Goal: Task Accomplishment & Management: Complete application form

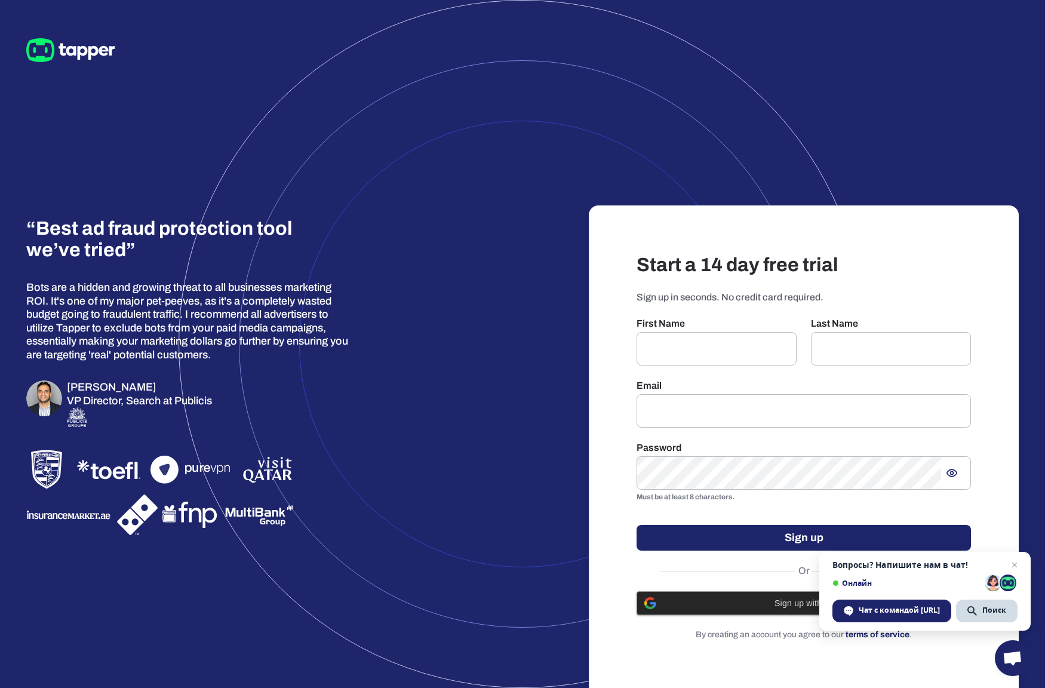
click at [762, 607] on span "Sign up with Google" at bounding box center [814, 603] width 300 height 10
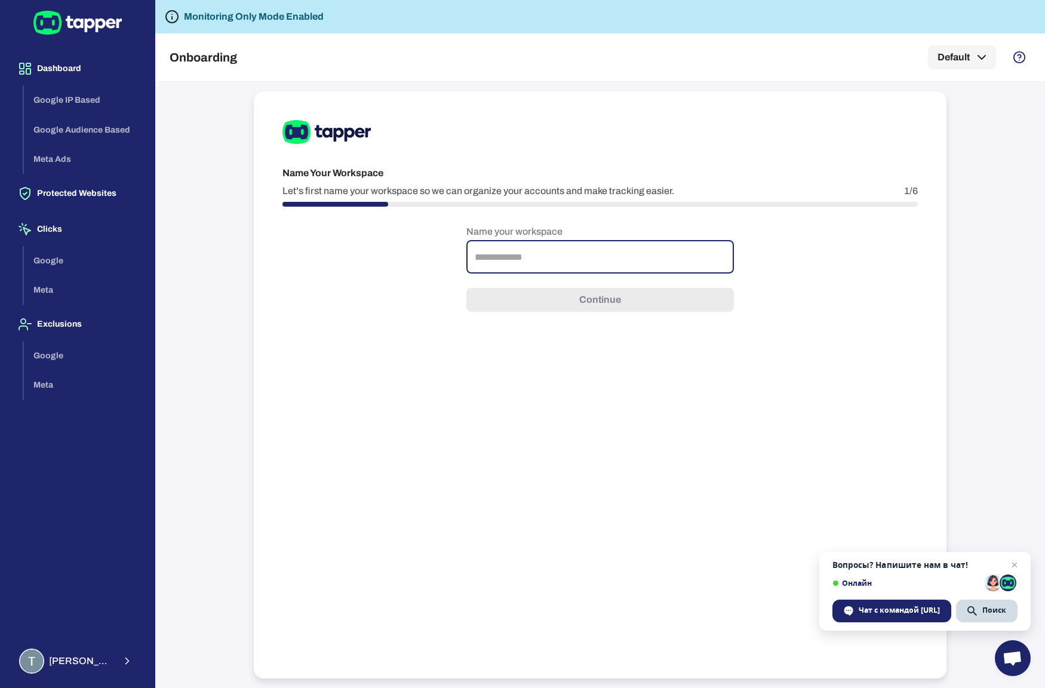
click at [595, 263] on input "text" at bounding box center [600, 256] width 268 height 33
type input "*****"
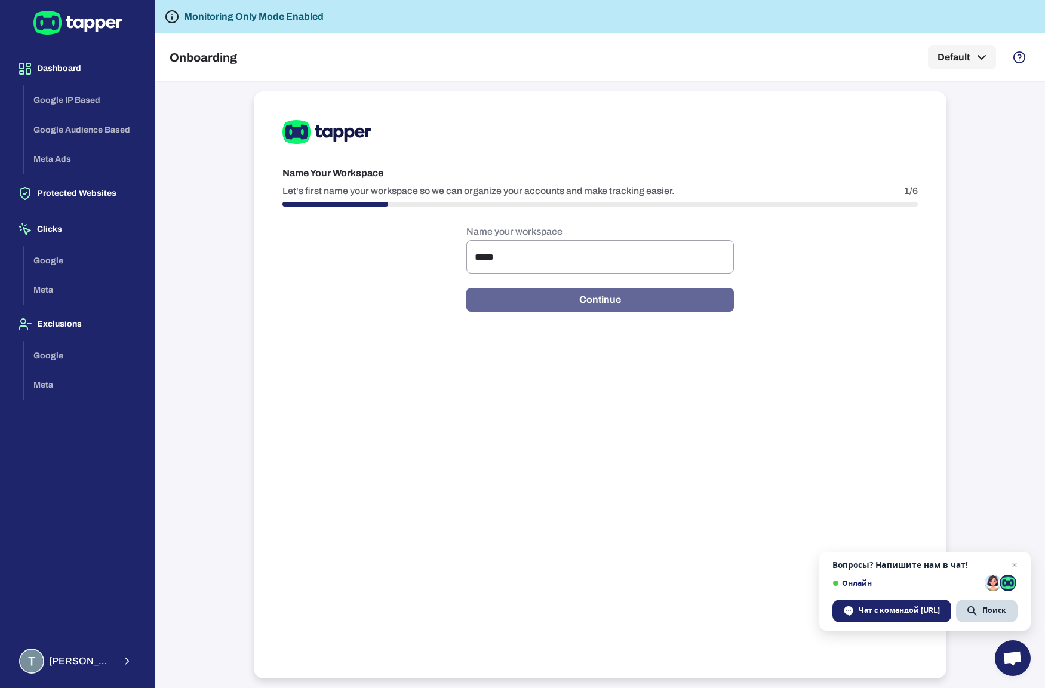
click at [587, 294] on button "Continue" at bounding box center [600, 300] width 268 height 24
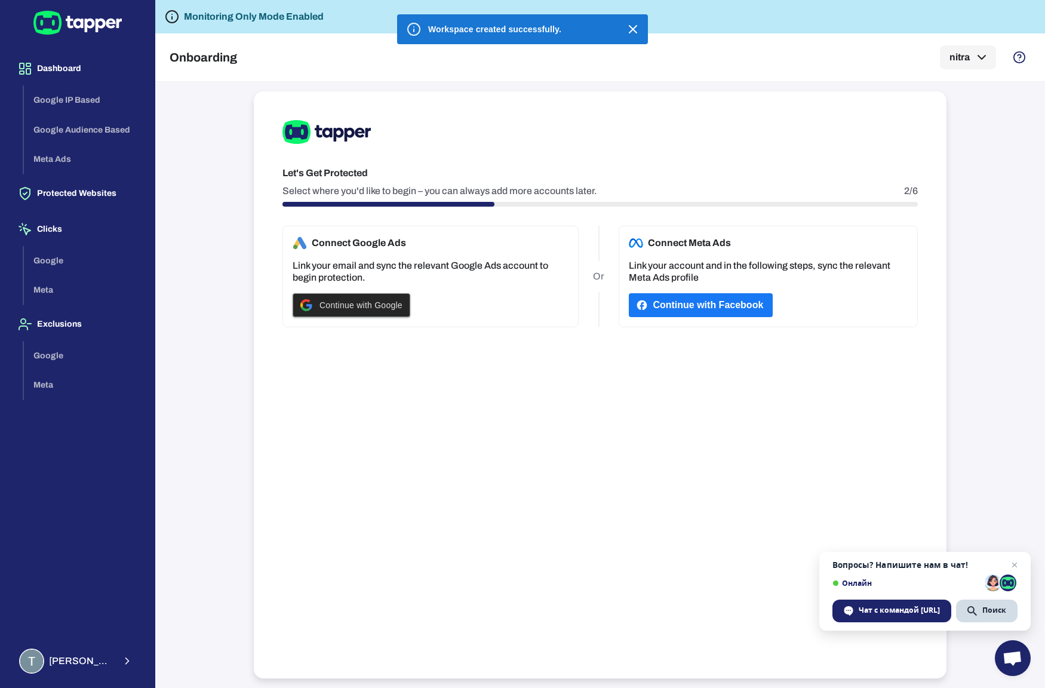
click at [394, 304] on span "Continue with Google" at bounding box center [361, 305] width 83 height 10
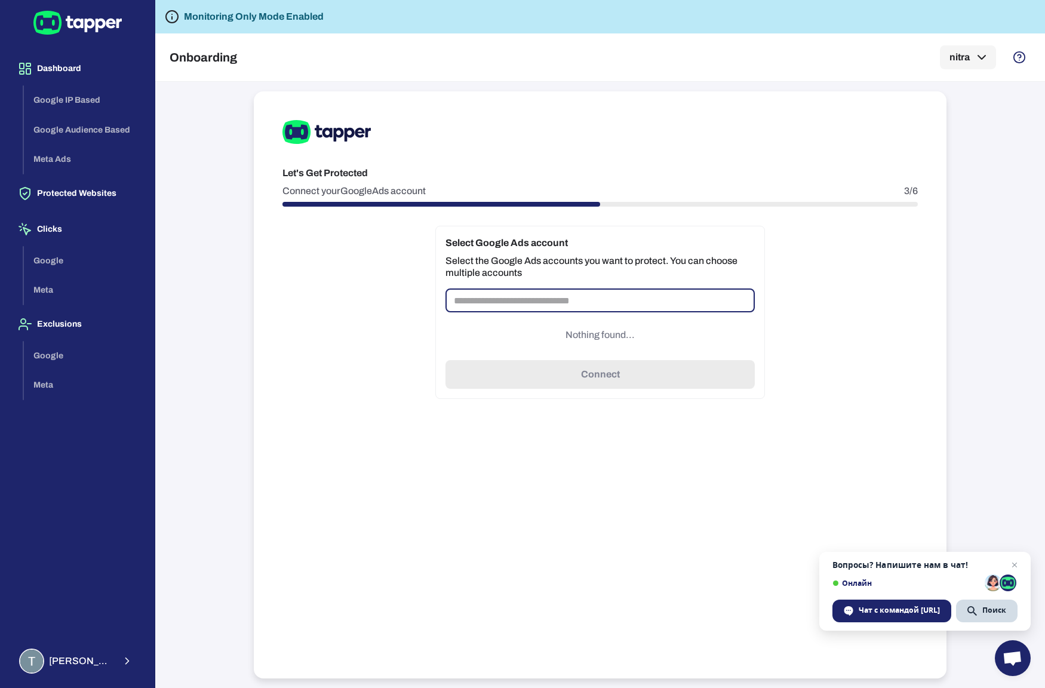
click at [554, 300] on input "text" at bounding box center [600, 300] width 309 height 24
click at [563, 369] on div "Select Google Ads account Select the Google Ads accounts you want to protect. Y…" at bounding box center [600, 312] width 330 height 173
click at [70, 259] on div "Google Meta" at bounding box center [84, 275] width 121 height 59
click at [47, 260] on div "Google Meta" at bounding box center [84, 275] width 121 height 59
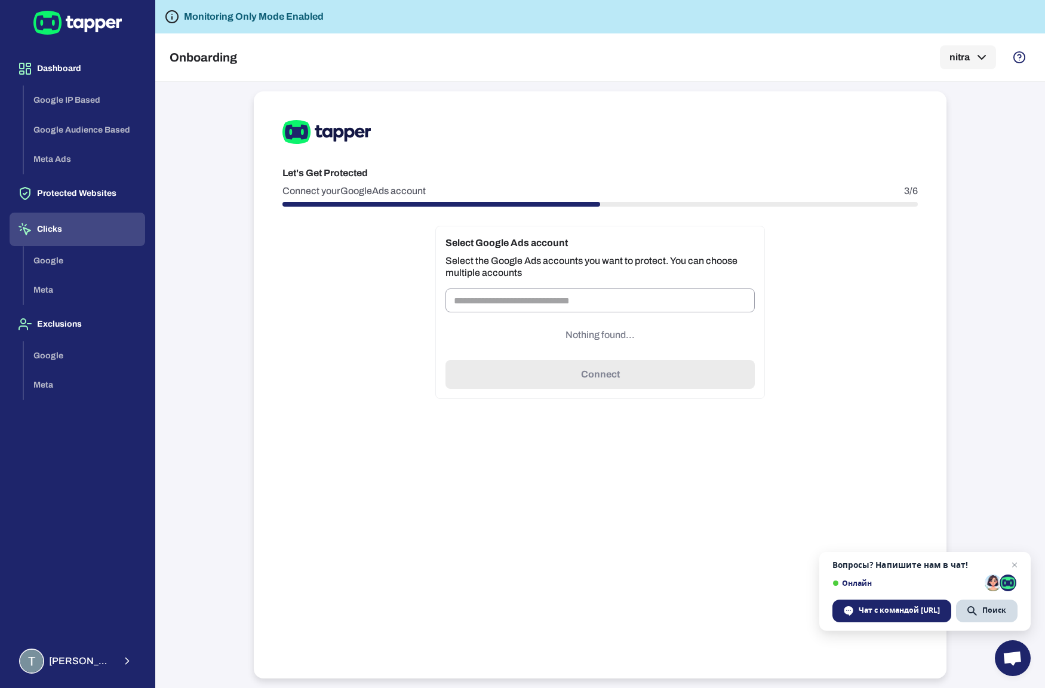
click at [44, 224] on button "Clicks" at bounding box center [78, 229] width 136 height 33
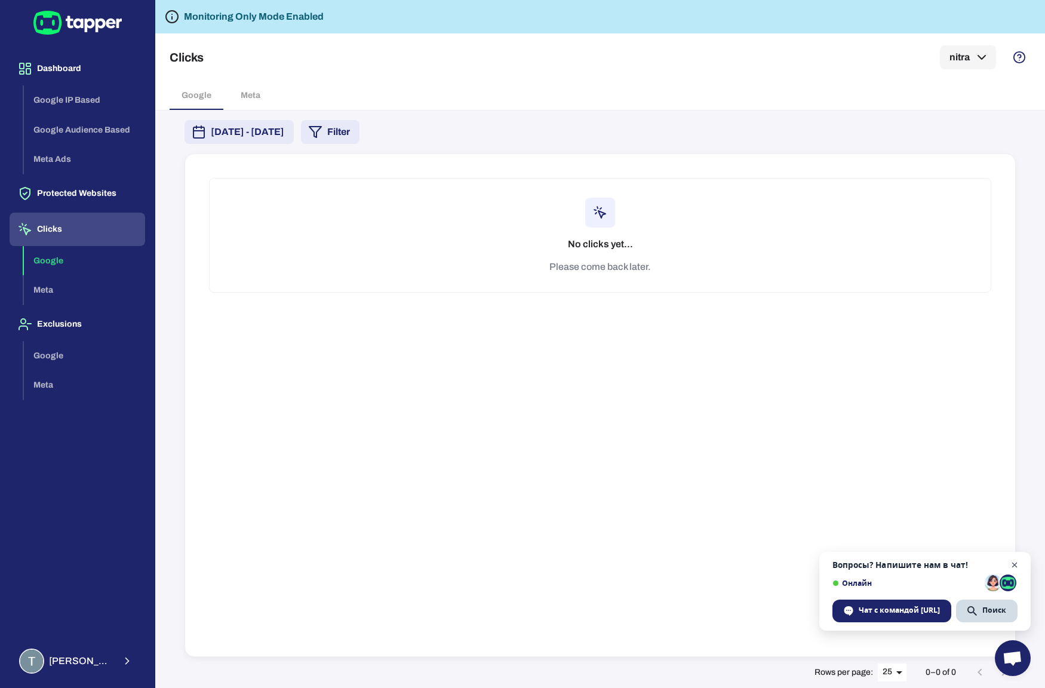
click at [1012, 566] on span "Открытый чат" at bounding box center [1015, 565] width 15 height 15
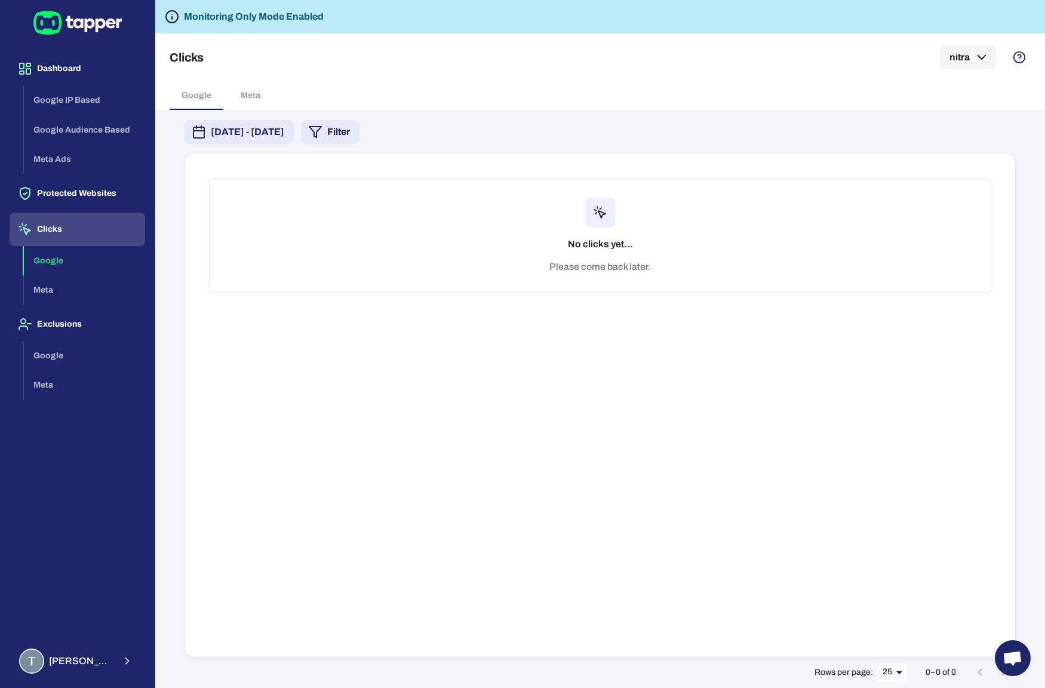
click at [579, 244] on h6 "No clicks yet..." at bounding box center [600, 244] width 65 height 14
click at [591, 198] on div at bounding box center [600, 213] width 30 height 30
click at [53, 67] on button "Dashboard" at bounding box center [78, 68] width 136 height 33
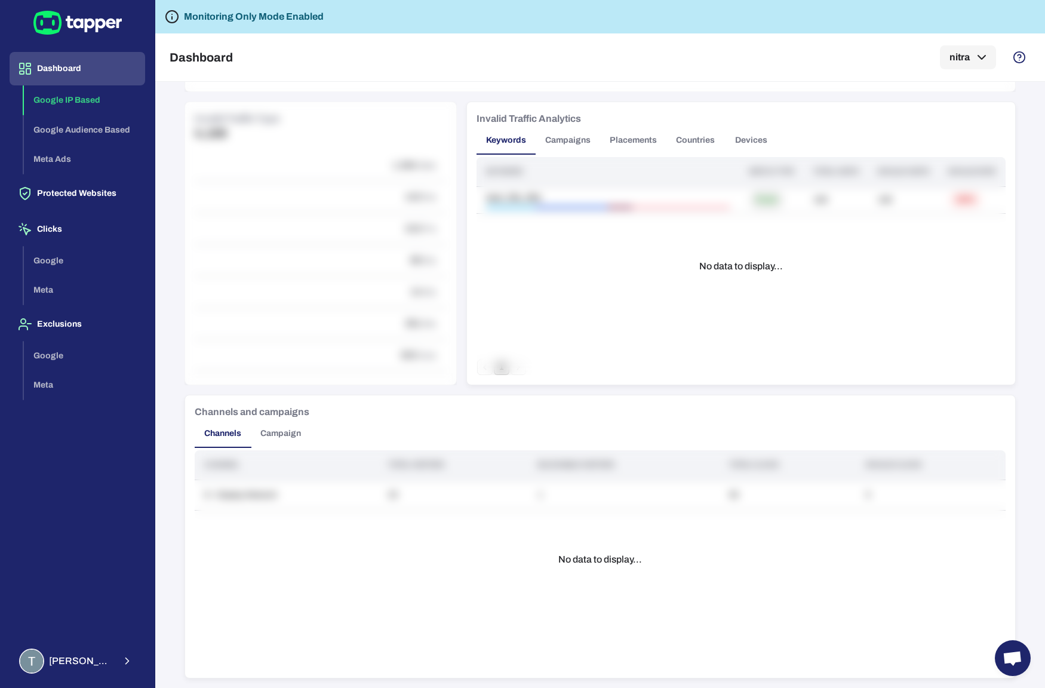
scroll to position [634, 0]
click at [565, 135] on button "Campaigns" at bounding box center [568, 140] width 65 height 29
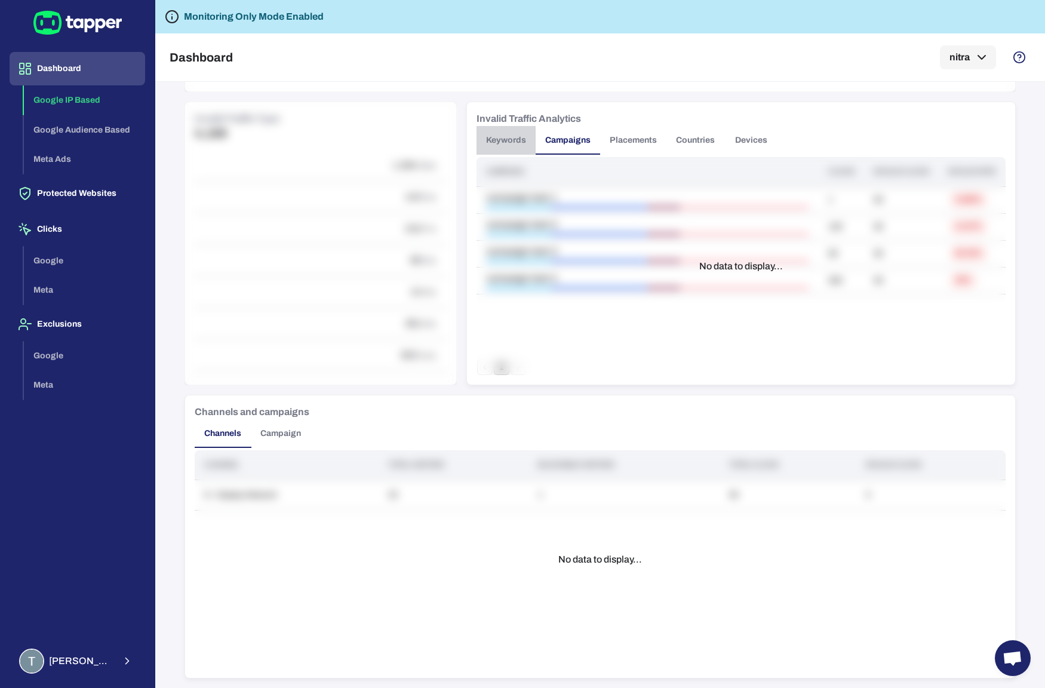
click at [512, 144] on button "Keywords" at bounding box center [506, 140] width 59 height 29
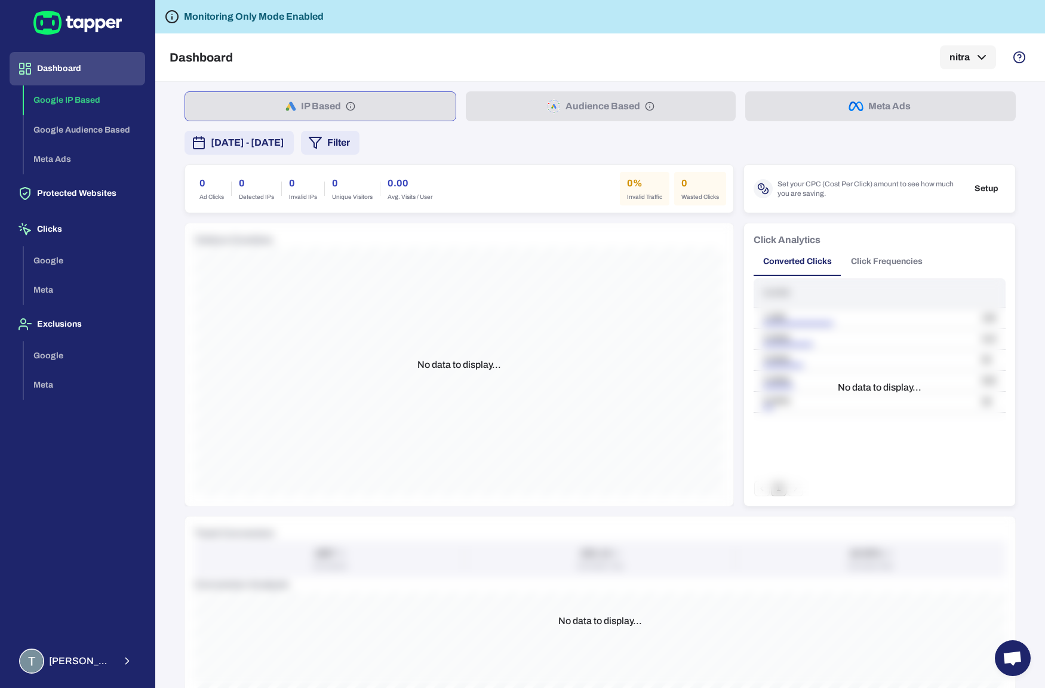
scroll to position [0, 0]
click at [516, 107] on div "IP Based Audience Based Meta Ads" at bounding box center [600, 106] width 831 height 30
click at [994, 182] on button "Setup" at bounding box center [987, 189] width 38 height 18
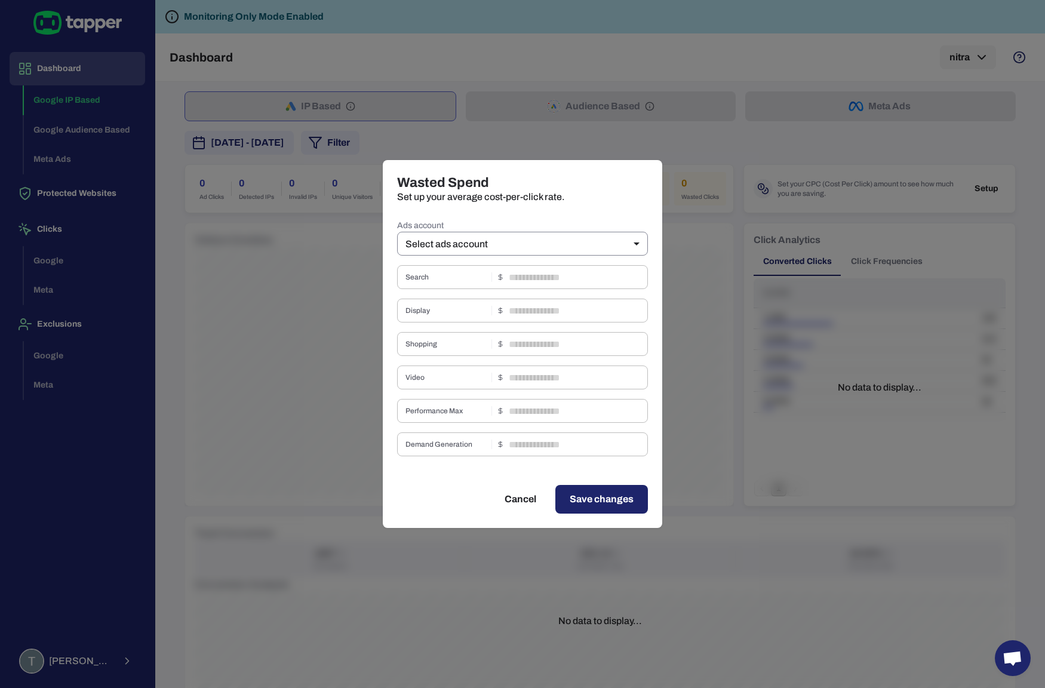
click at [548, 236] on body "Dashboard Google IP Based Google Audience Based Meta Ads Protected Websites Cli…" at bounding box center [522, 344] width 1045 height 688
click at [526, 259] on ul "Select ads account" at bounding box center [522, 270] width 251 height 29
click at [517, 501] on div at bounding box center [522, 344] width 1045 height 688
click at [527, 511] on button "Cancel" at bounding box center [520, 499] width 60 height 29
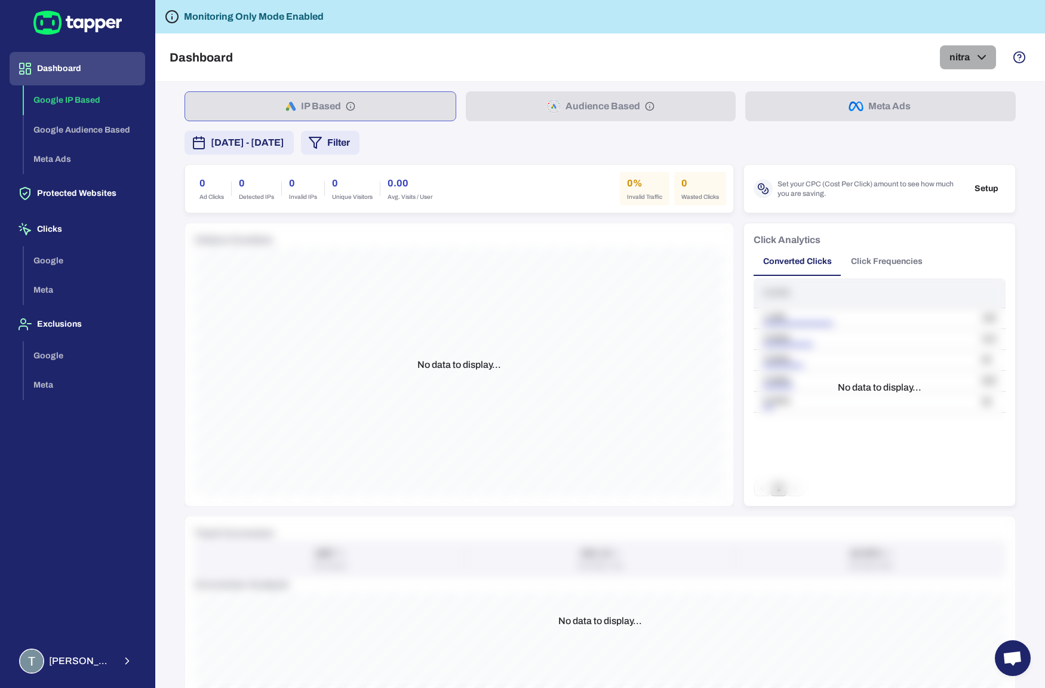
click at [974, 65] on button "nitra" at bounding box center [968, 57] width 56 height 24
click at [915, 96] on div "nitra (Owned)" at bounding box center [923, 97] width 143 height 32
click at [913, 105] on div "nitra (Owned)" at bounding box center [923, 97] width 143 height 32
click at [948, 97] on icon at bounding box center [949, 97] width 14 height 14
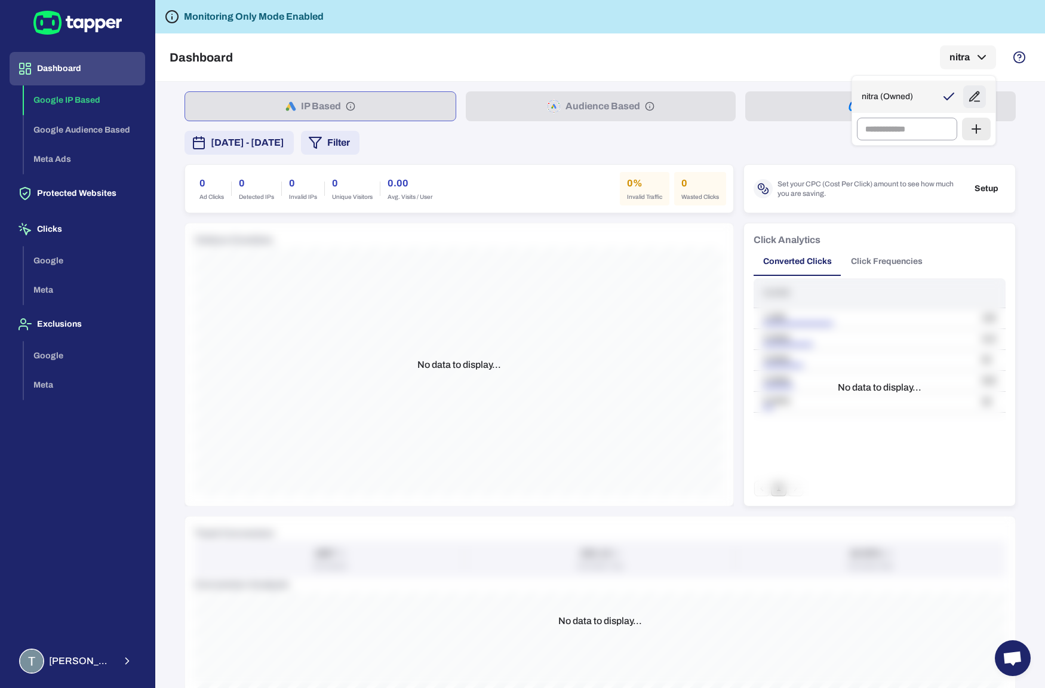
click at [948, 97] on icon at bounding box center [949, 97] width 14 height 14
click at [601, 232] on div at bounding box center [522, 344] width 1045 height 688
click at [867, 261] on button "Click Frequencies" at bounding box center [887, 261] width 91 height 29
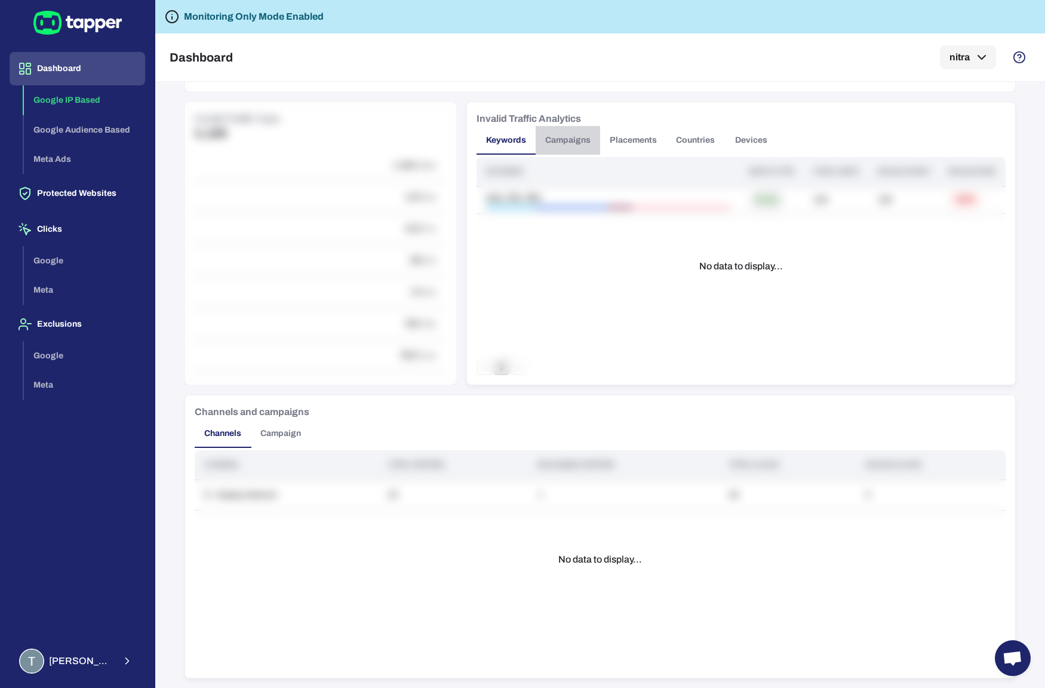
click at [580, 143] on button "Campaigns" at bounding box center [568, 140] width 65 height 29
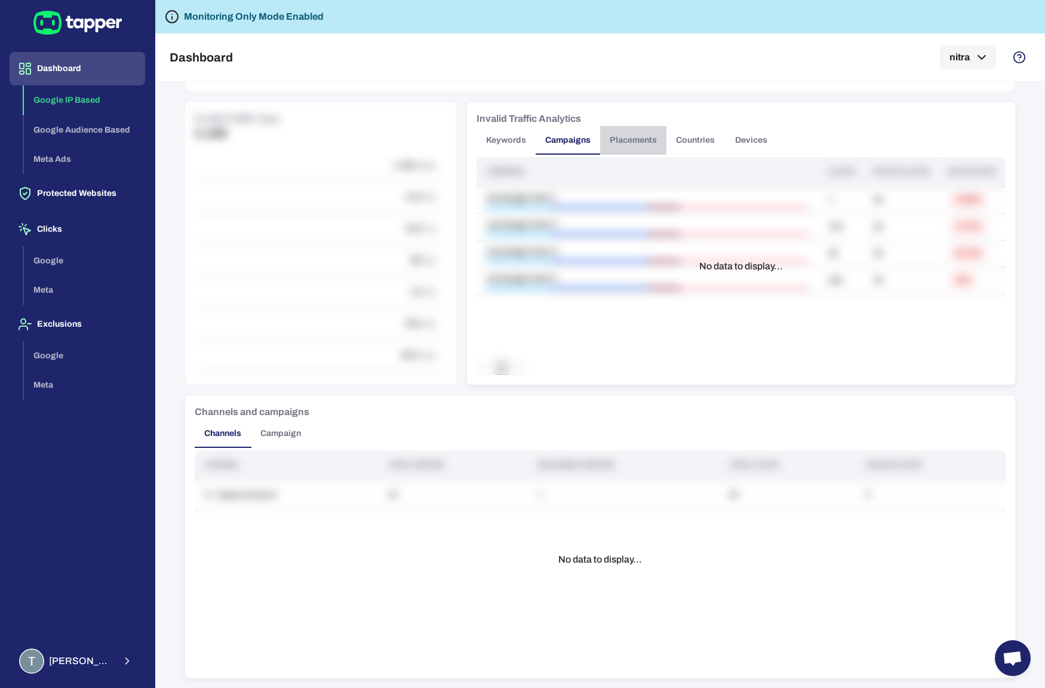
click at [641, 139] on button "Placements" at bounding box center [633, 140] width 66 height 29
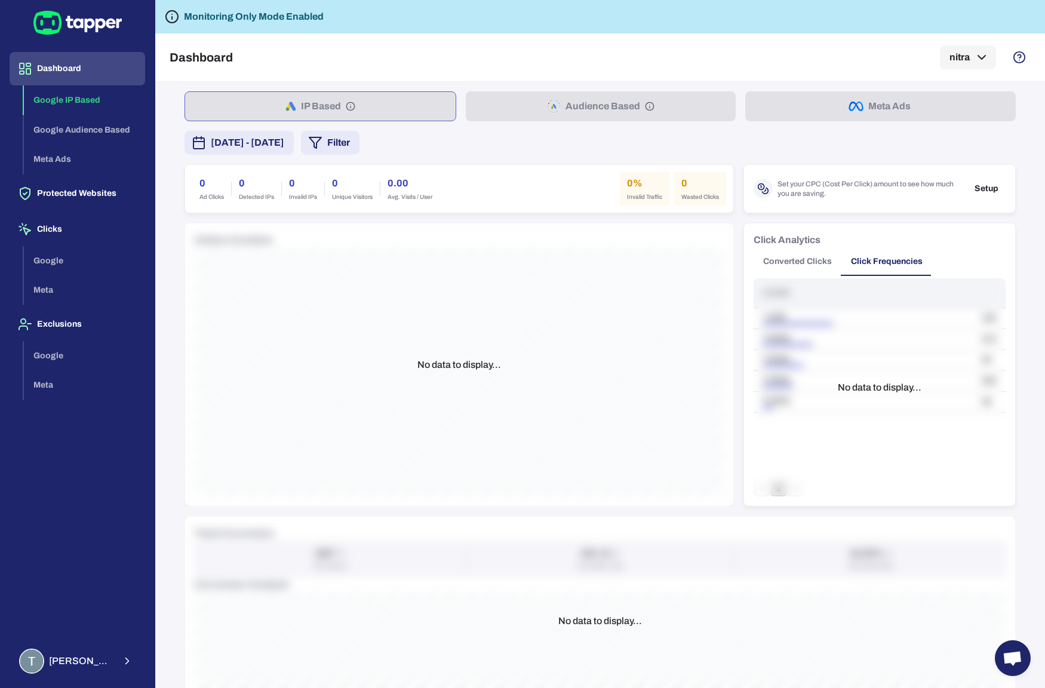
click at [684, 184] on h6 "0" at bounding box center [700, 183] width 38 height 14
click at [590, 184] on div "0 Ad Clicks 0 Detected IPs 0 Invalid IPs 0 Unique Visitors 0.00 Avg. Visits / U…" at bounding box center [459, 188] width 534 height 33
click at [65, 224] on button "Clicks" at bounding box center [78, 229] width 136 height 33
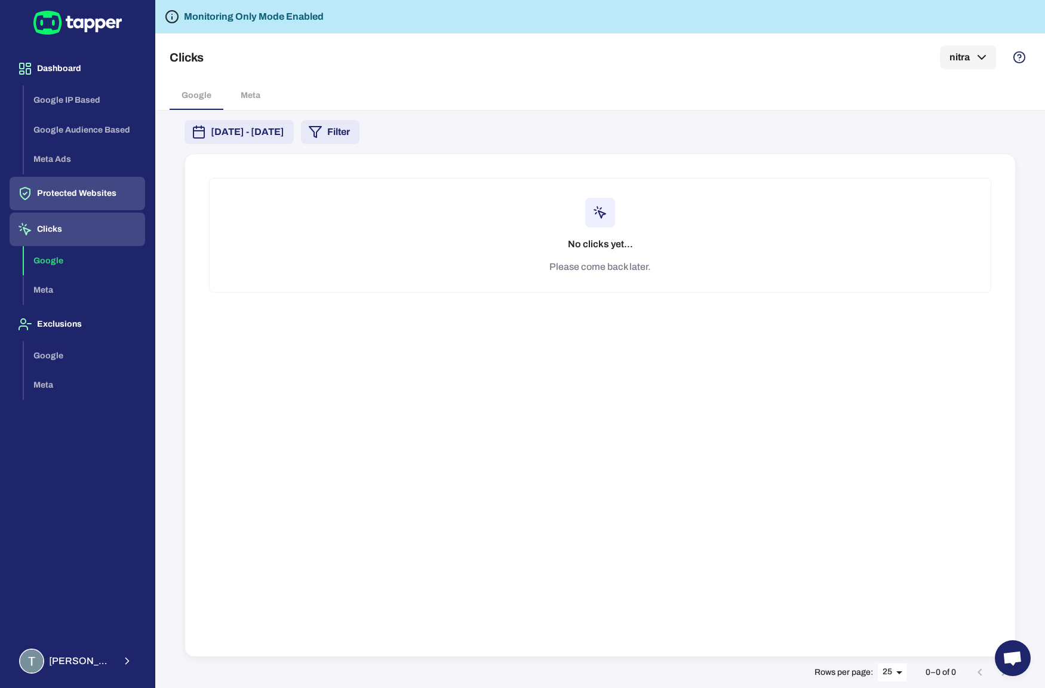
click at [69, 186] on button "Protected Websites" at bounding box center [78, 193] width 136 height 33
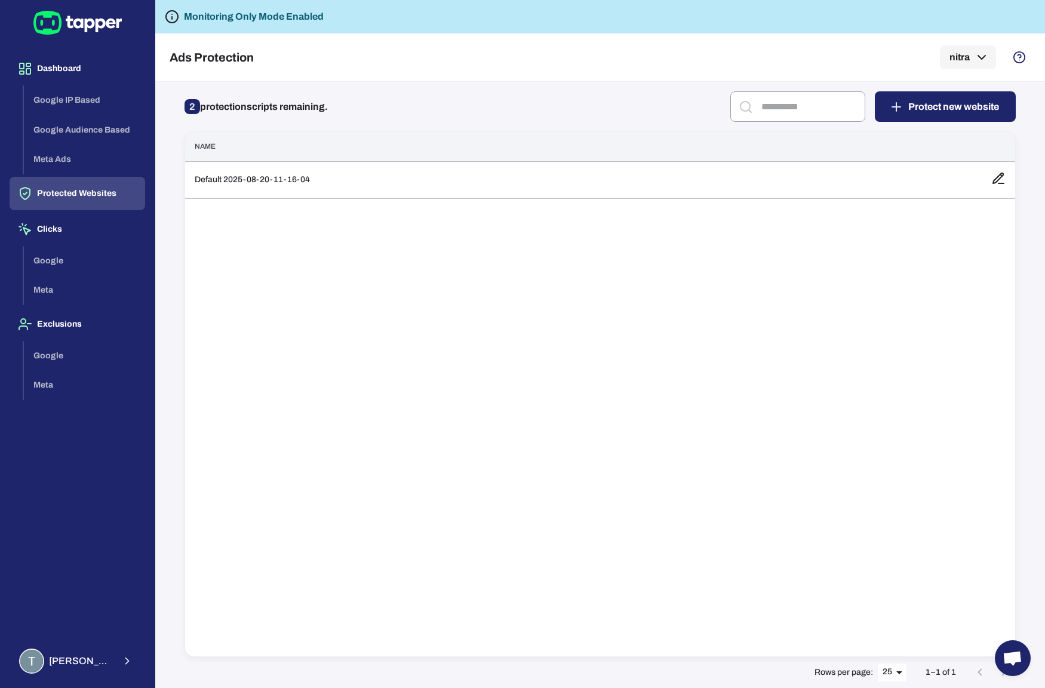
click at [979, 100] on button "Protect new website" at bounding box center [945, 106] width 141 height 30
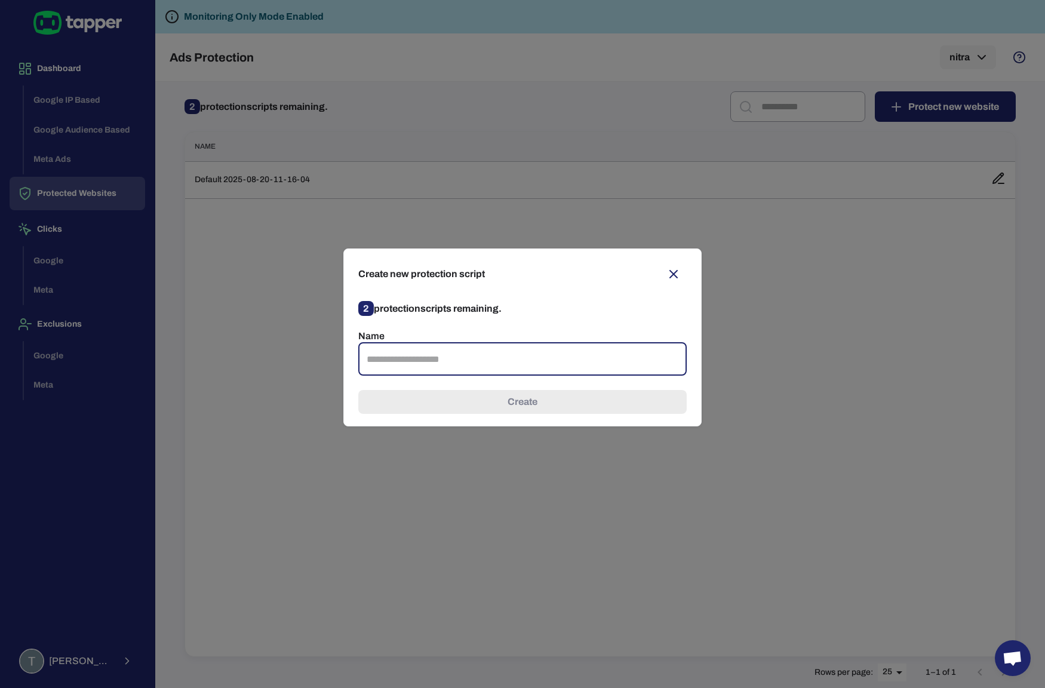
click at [615, 356] on input "text" at bounding box center [522, 358] width 329 height 33
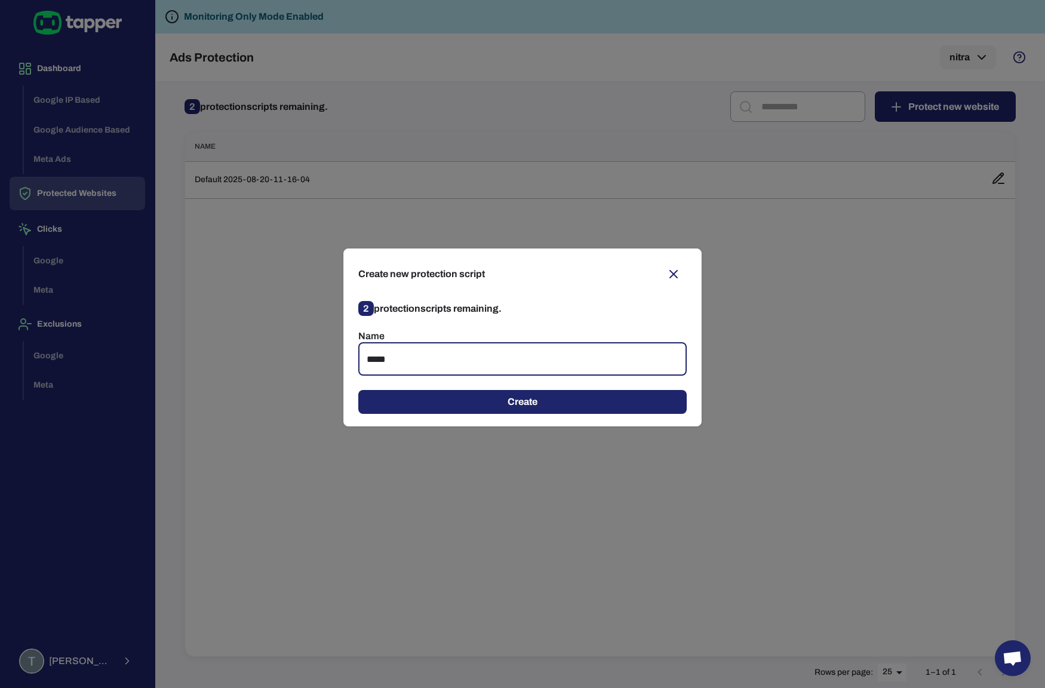
type input "*****"
click at [501, 407] on button "Create" at bounding box center [522, 402] width 329 height 24
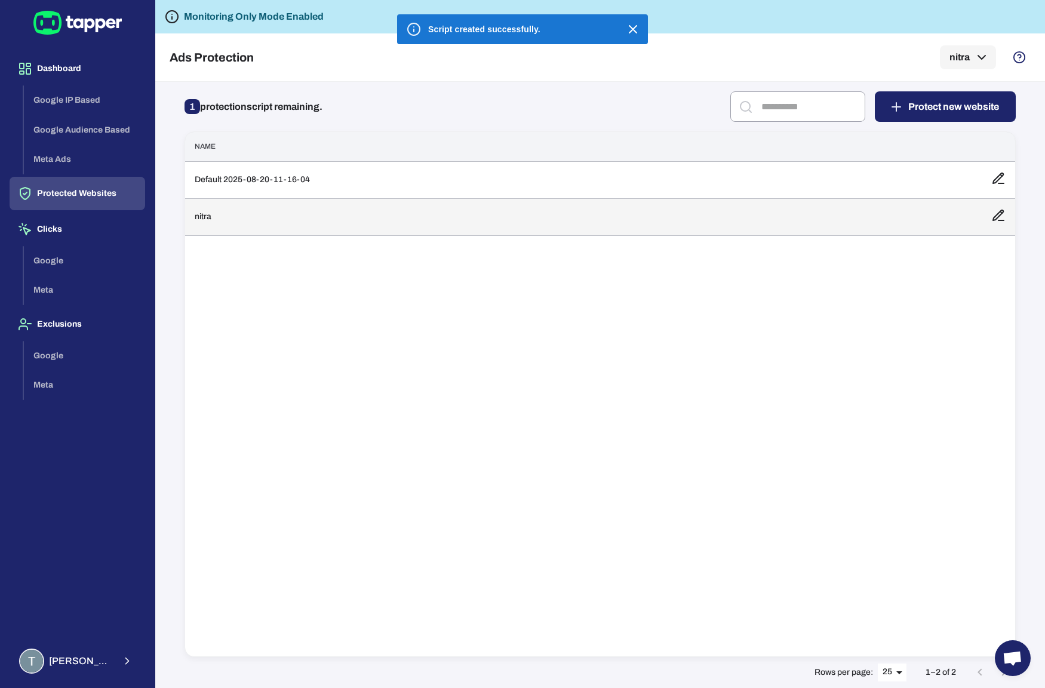
click at [765, 203] on td "nitra" at bounding box center [583, 216] width 797 height 37
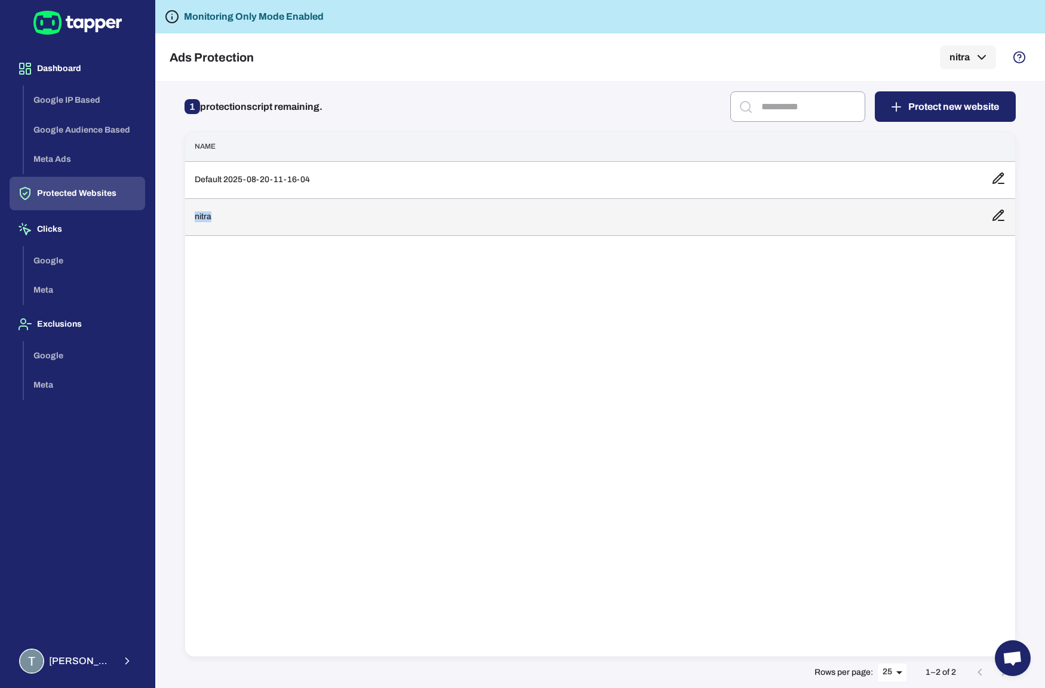
click at [765, 203] on td "nitra" at bounding box center [583, 216] width 797 height 37
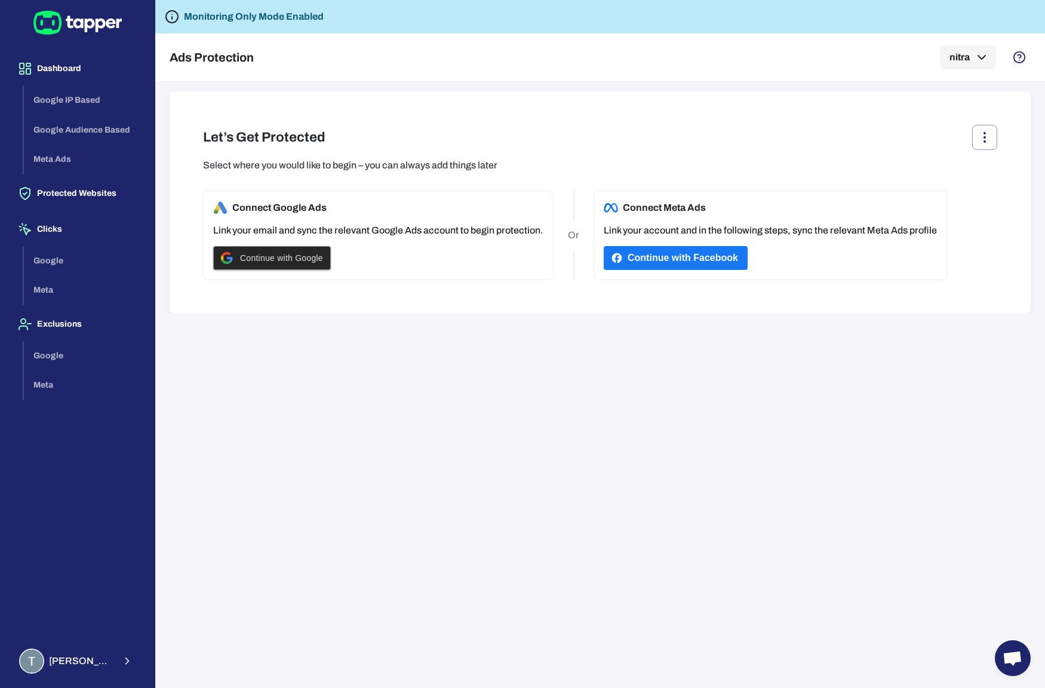
click at [292, 259] on span "Continue with Google" at bounding box center [281, 258] width 83 height 10
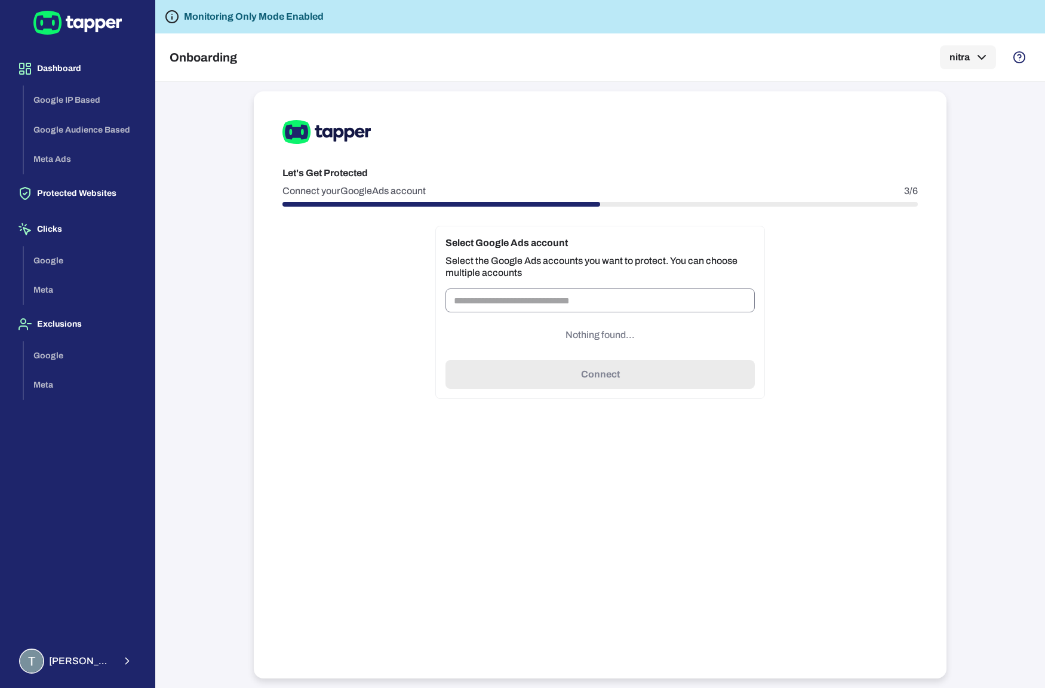
click at [581, 291] on input "text" at bounding box center [600, 300] width 309 height 24
paste input "**********"
click at [581, 304] on input "**********" at bounding box center [600, 300] width 309 height 24
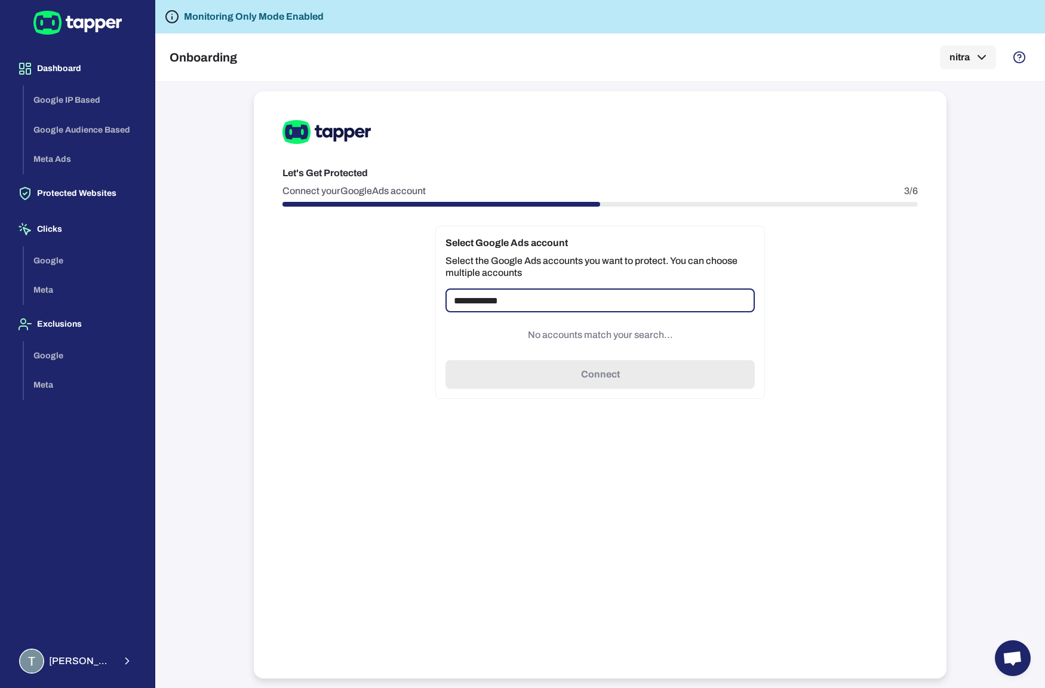
type input "**********"
click at [581, 304] on input "text" at bounding box center [600, 300] width 309 height 24
type input "*"
paste input "**********"
paste input "**"
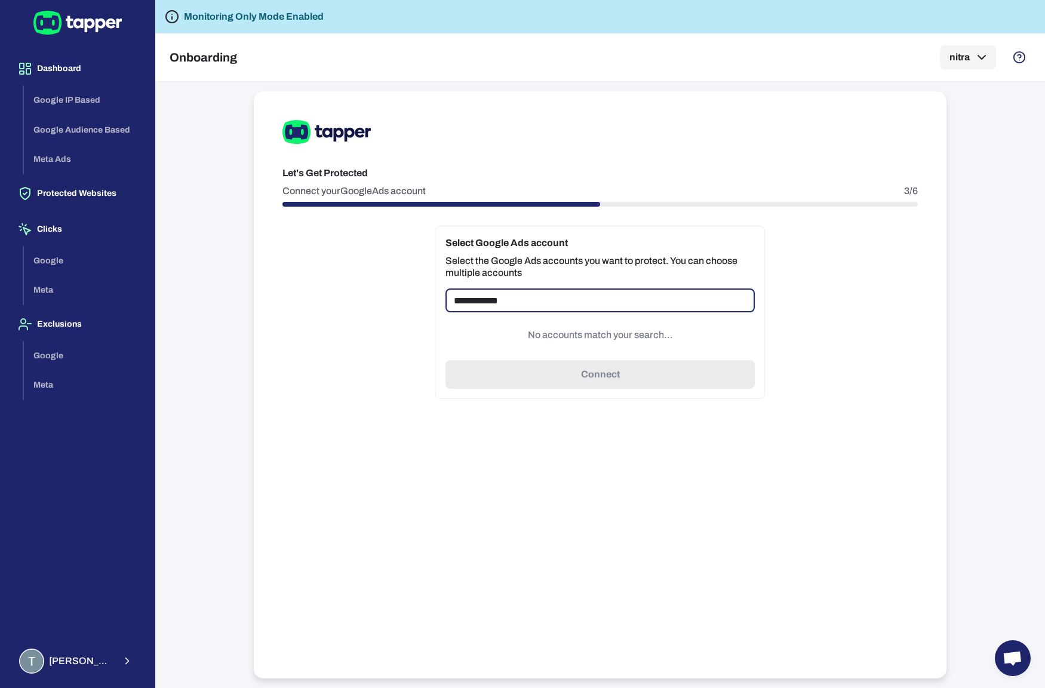
type input "**********"
click at [564, 275] on p "Select the Google Ads accounts you want to protect. You can choose multiple acc…" at bounding box center [600, 267] width 309 height 24
click at [564, 234] on div "**********" at bounding box center [600, 312] width 330 height 173
click at [548, 313] on div "​ Nothing found..." at bounding box center [600, 319] width 309 height 62
click at [575, 303] on input "text" at bounding box center [600, 300] width 309 height 24
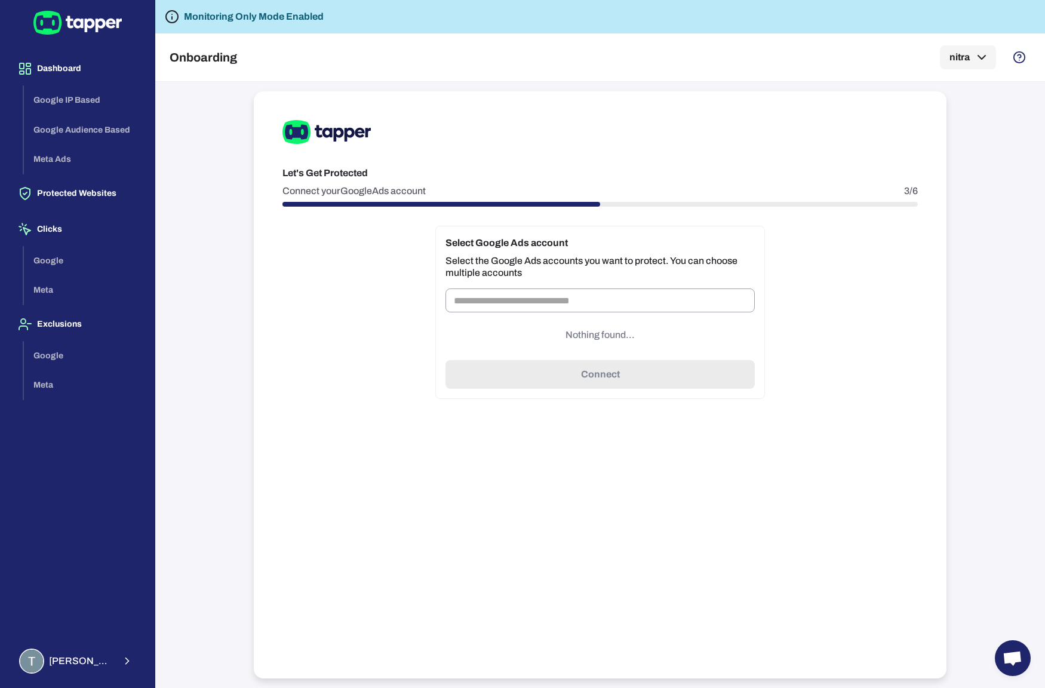
click at [591, 334] on p "Nothing found..." at bounding box center [600, 335] width 309 height 31
click at [649, 302] on input "text" at bounding box center [600, 300] width 309 height 24
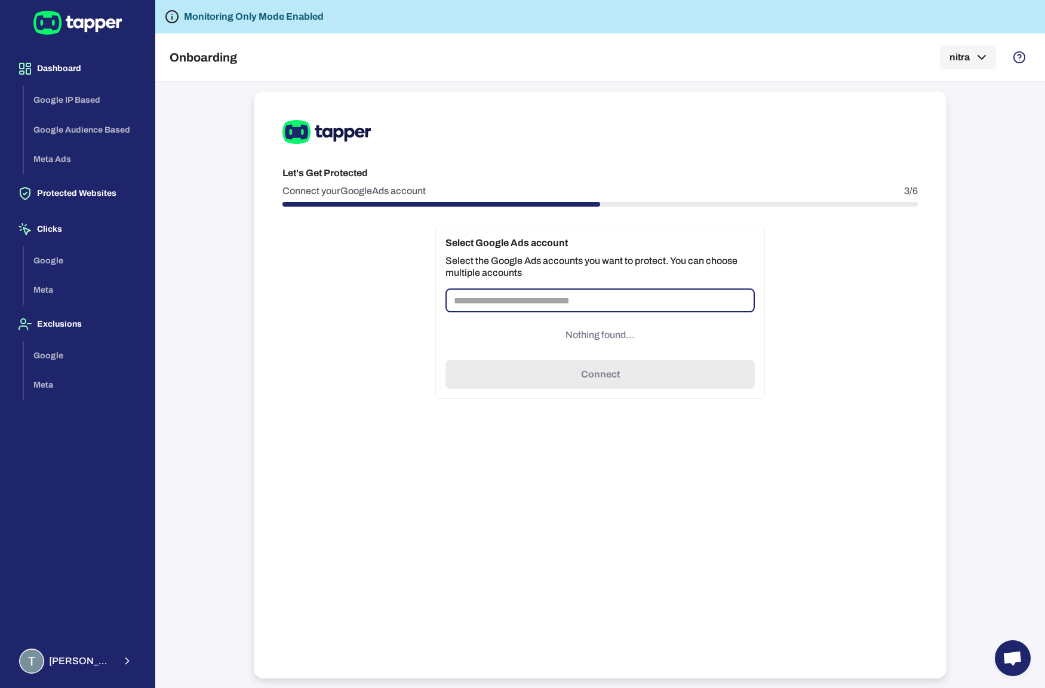
click at [579, 312] on input "text" at bounding box center [600, 300] width 309 height 24
paste input "**********"
type input "**********"
click at [1014, 1] on div "Monitoring Only Mode Enabled" at bounding box center [600, 16] width 890 height 33
click at [629, 283] on div "Select Google Ads account Select the Google Ads accounts you want to protect. Y…" at bounding box center [600, 312] width 330 height 173
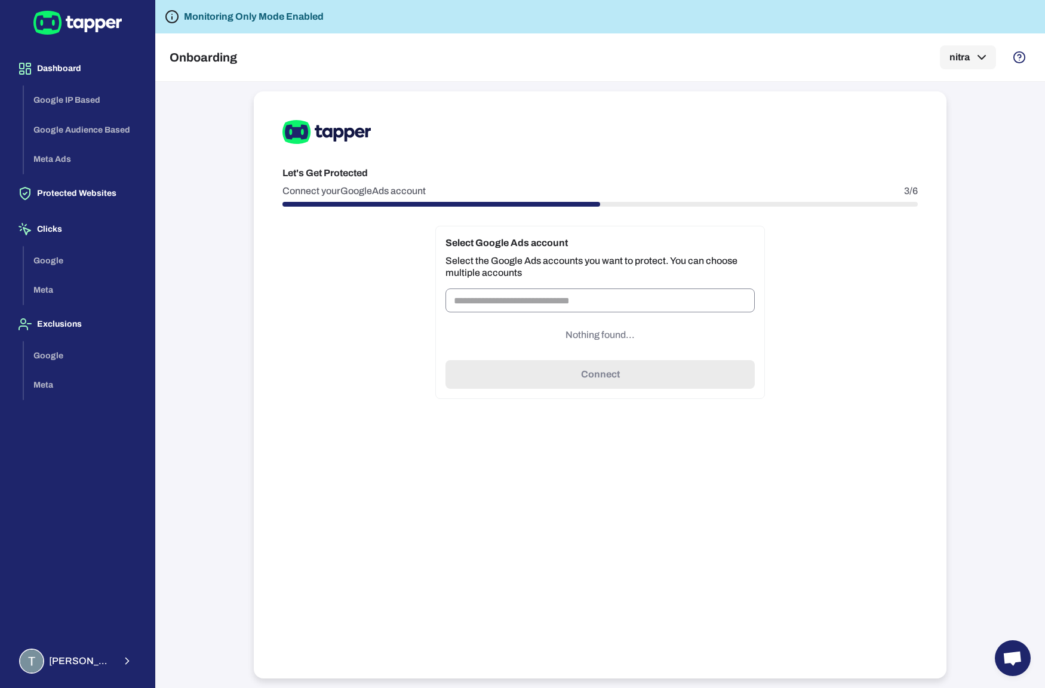
click at [645, 291] on input "text" at bounding box center [600, 300] width 309 height 24
paste input "**********"
click at [582, 309] on input "**********" at bounding box center [600, 300] width 309 height 24
type input "**********"
click at [504, 309] on input "text" at bounding box center [600, 300] width 309 height 24
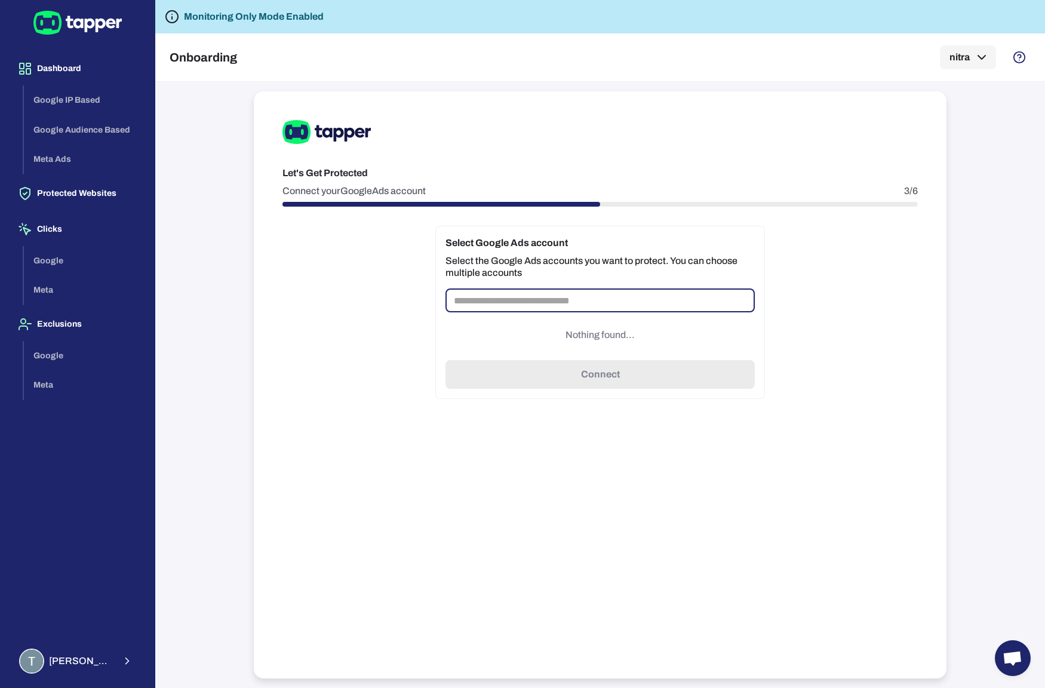
click at [499, 293] on input "text" at bounding box center [600, 300] width 309 height 24
type input "*"
click at [48, 163] on div "Google IP Based Google Audience Based Meta Ads" at bounding box center [84, 129] width 121 height 89
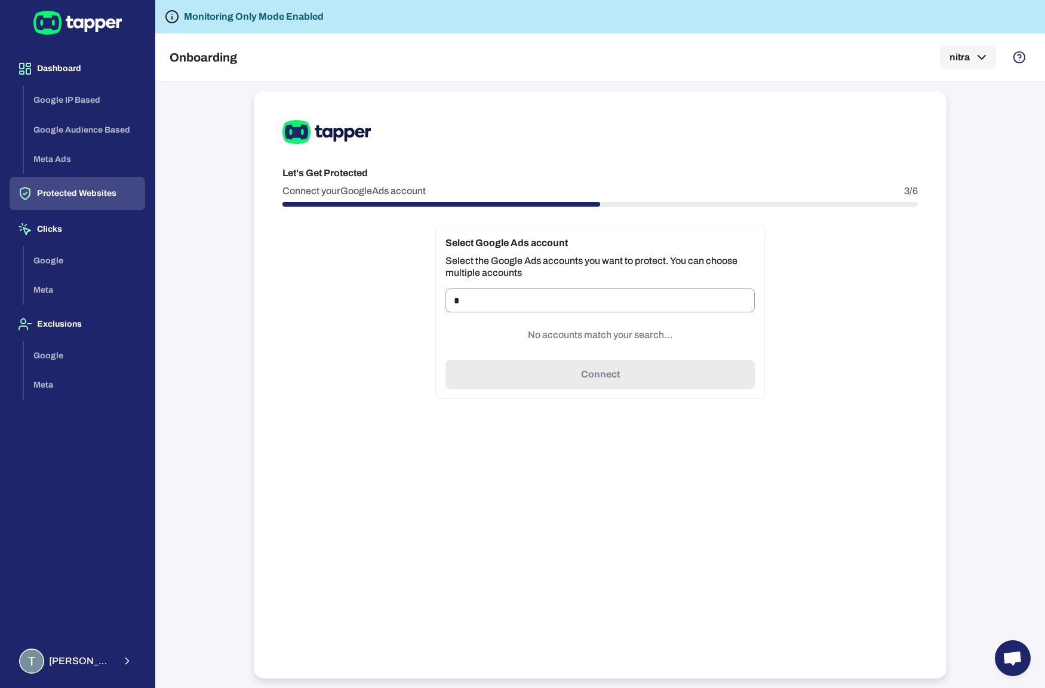
click at [48, 180] on button "Protected Websites" at bounding box center [78, 193] width 136 height 33
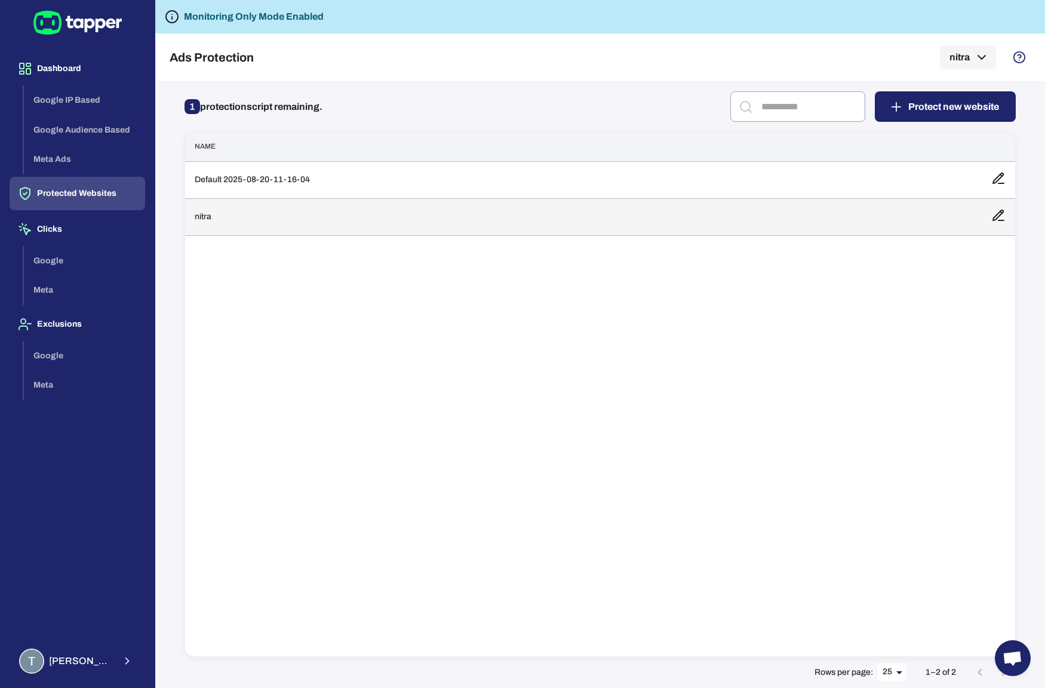
click at [982, 211] on td at bounding box center [998, 216] width 33 height 37
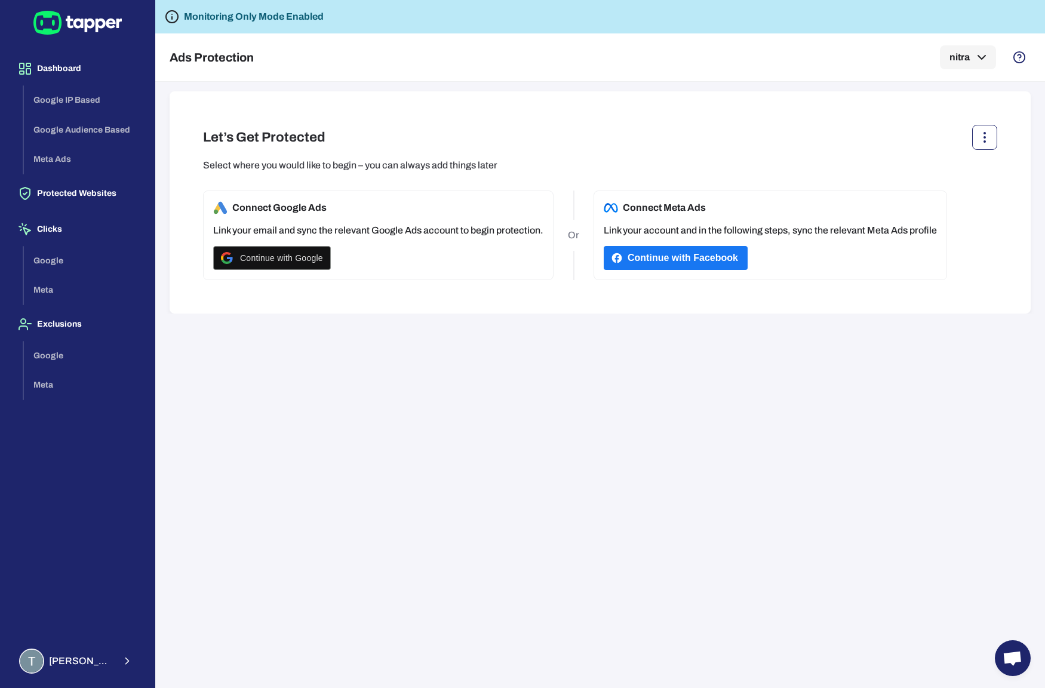
click at [974, 132] on button "button" at bounding box center [984, 137] width 25 height 25
click at [972, 165] on li "Delete" at bounding box center [974, 164] width 48 height 19
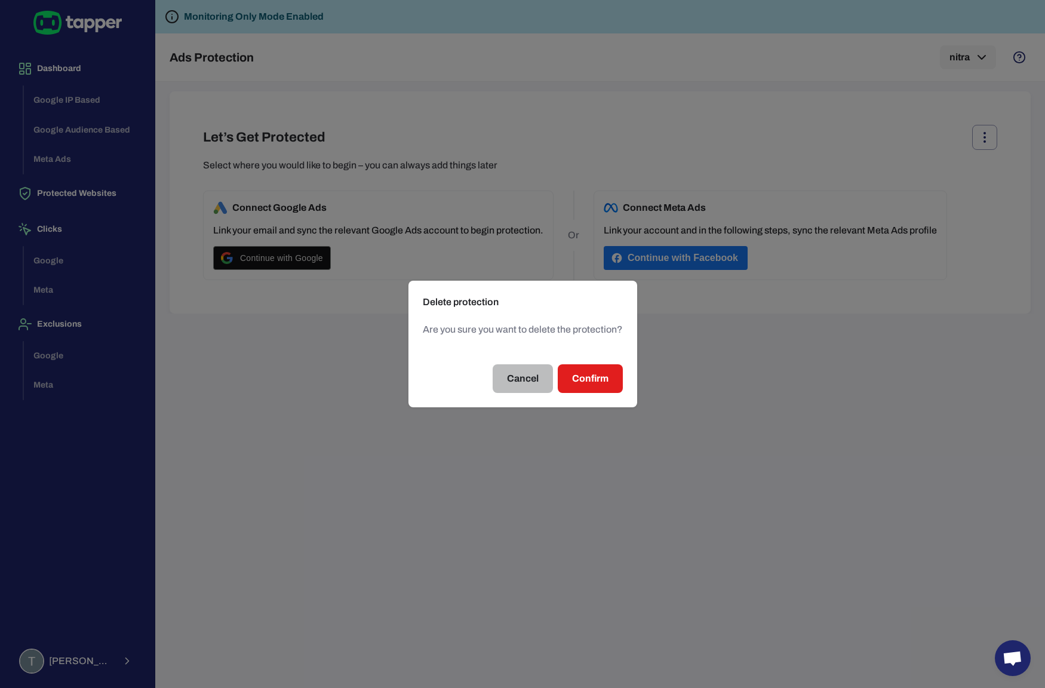
click at [505, 388] on button "Cancel" at bounding box center [523, 378] width 60 height 29
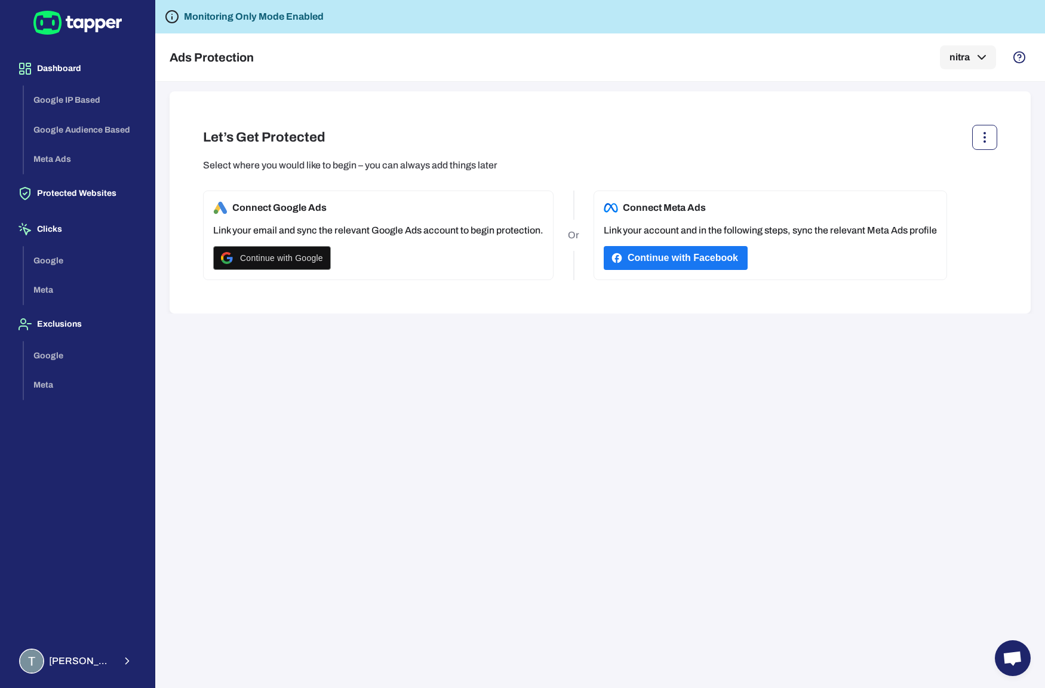
click at [981, 129] on button "button" at bounding box center [984, 137] width 25 height 25
click at [760, 93] on div at bounding box center [522, 344] width 1045 height 688
click at [87, 206] on button "Protected Websites" at bounding box center [78, 193] width 136 height 33
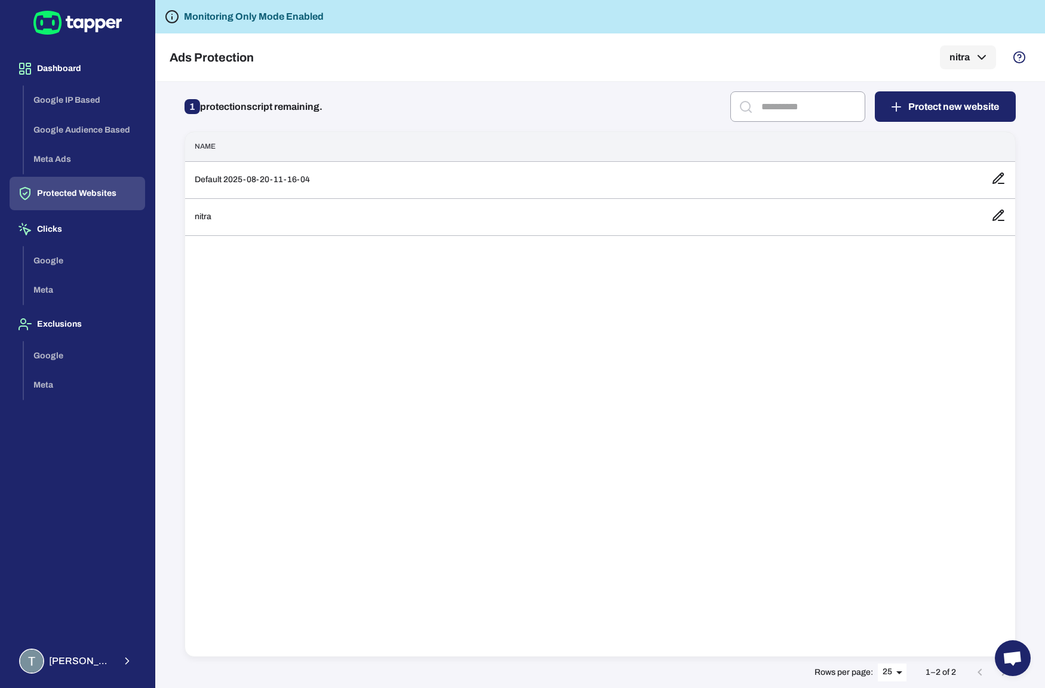
click at [87, 205] on button "Protected Websites" at bounding box center [78, 193] width 136 height 33
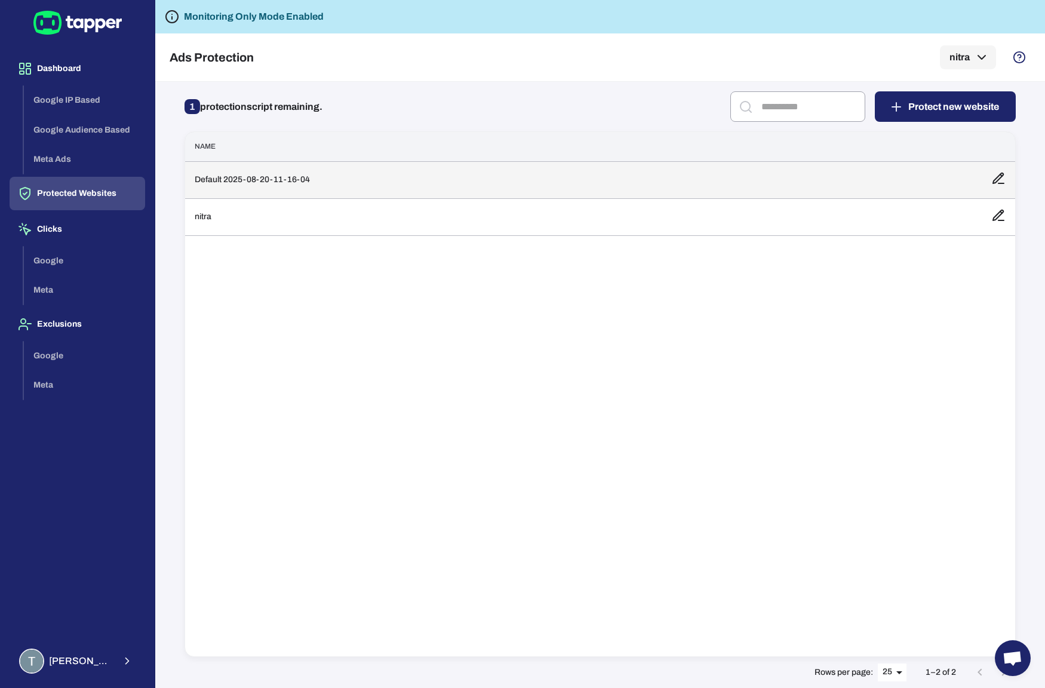
click at [453, 195] on td "Default 2025-08-20-11-16-04" at bounding box center [583, 179] width 797 height 37
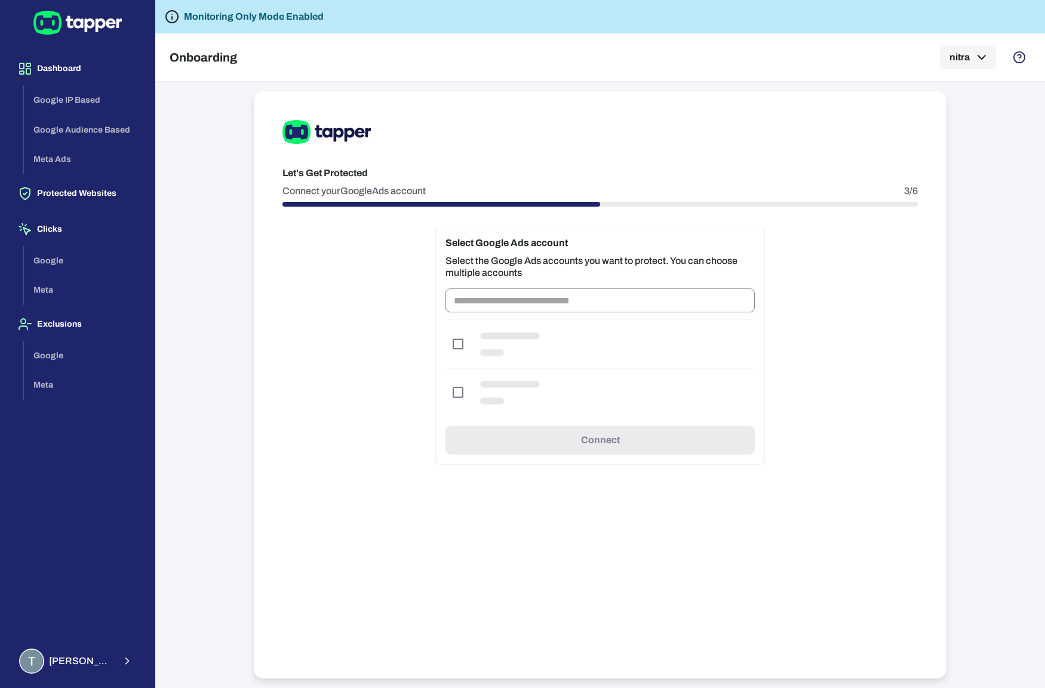
click at [582, 296] on input "text" at bounding box center [600, 300] width 309 height 24
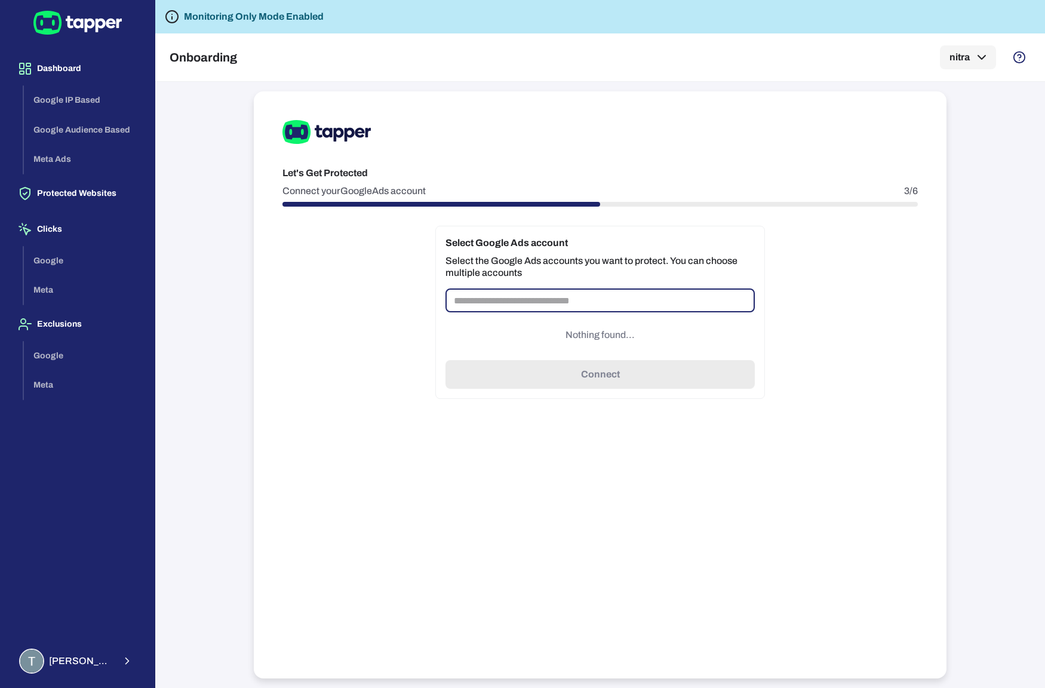
paste input "**********"
type input "**********"
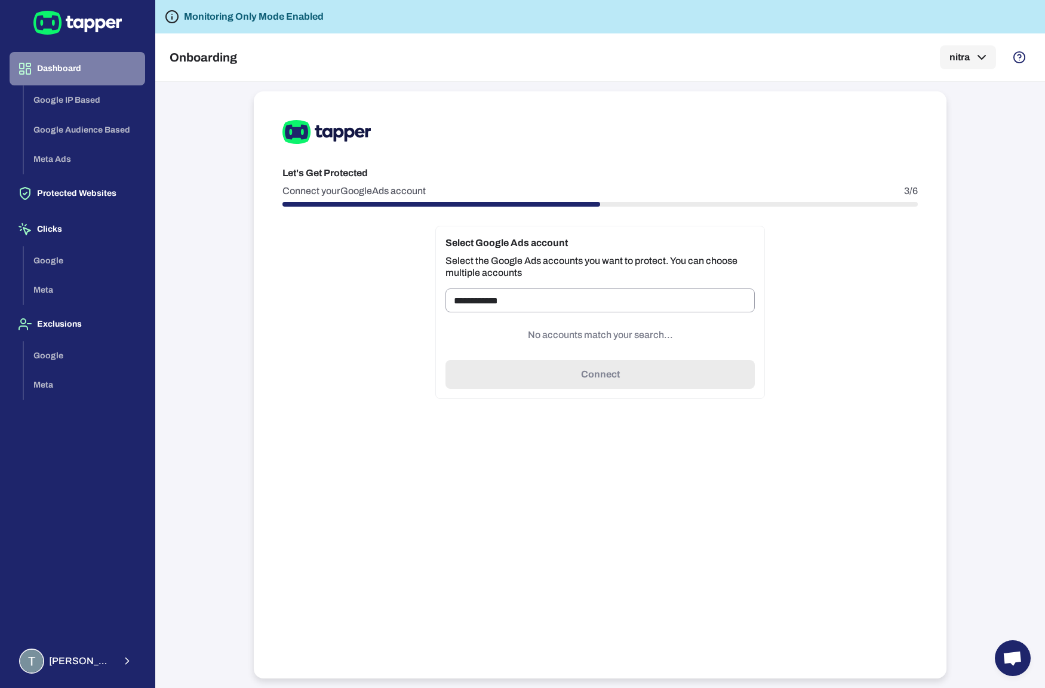
click at [70, 78] on button "Dashboard" at bounding box center [78, 68] width 136 height 33
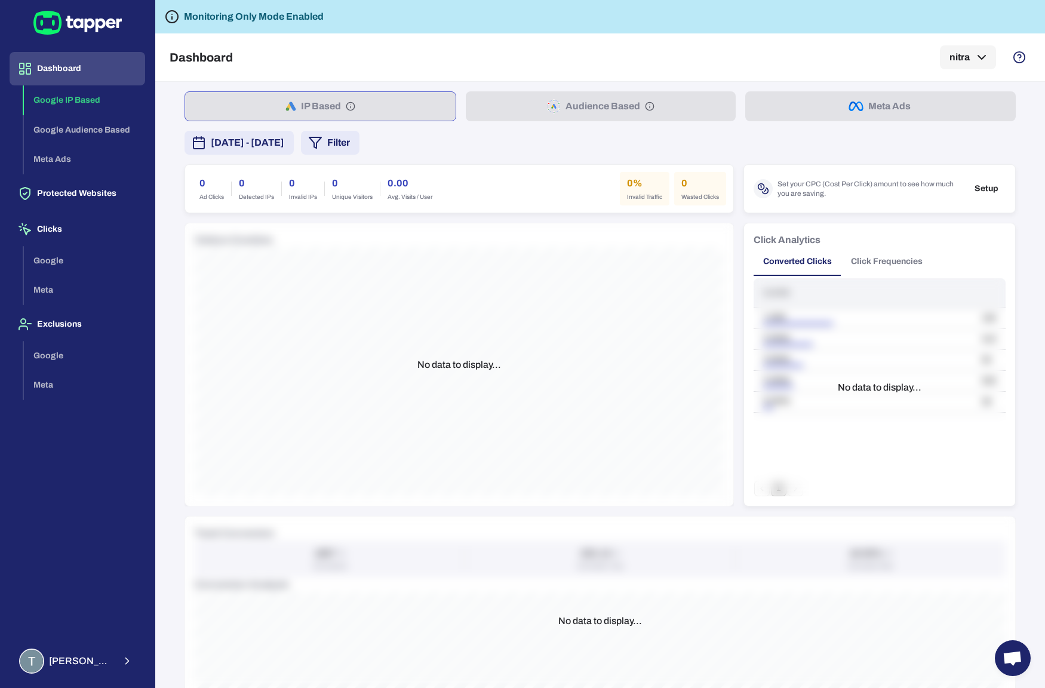
click at [87, 165] on div "Google IP Based Google Audience Based Meta Ads" at bounding box center [84, 129] width 121 height 89
click at [56, 155] on div "Google IP Based Google Audience Based Meta Ads" at bounding box center [84, 129] width 121 height 89
click at [64, 106] on div "Google IP Based Google Audience Based Meta Ads" at bounding box center [84, 129] width 121 height 89
click at [64, 130] on div "Google IP Based Google Audience Based Meta Ads" at bounding box center [84, 129] width 121 height 89
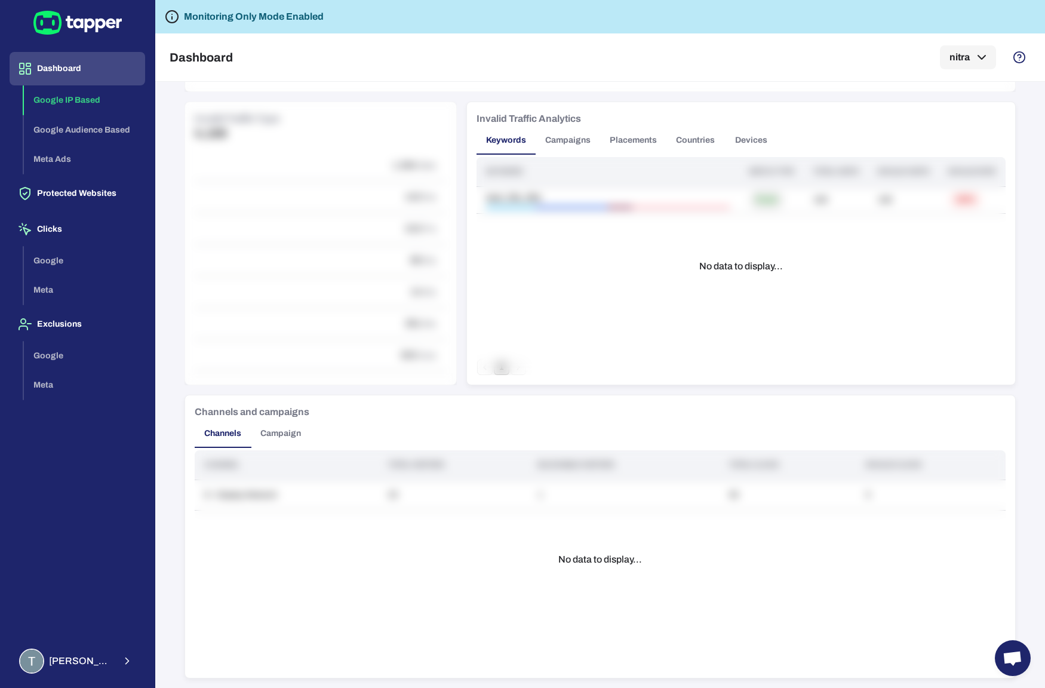
scroll to position [634, 0]
click at [108, 209] on div "Dashboard Google IP Based Google Audience Based Meta Ads Protected Websites Cli…" at bounding box center [78, 341] width 136 height 578
click at [107, 214] on button "Clicks" at bounding box center [78, 229] width 136 height 33
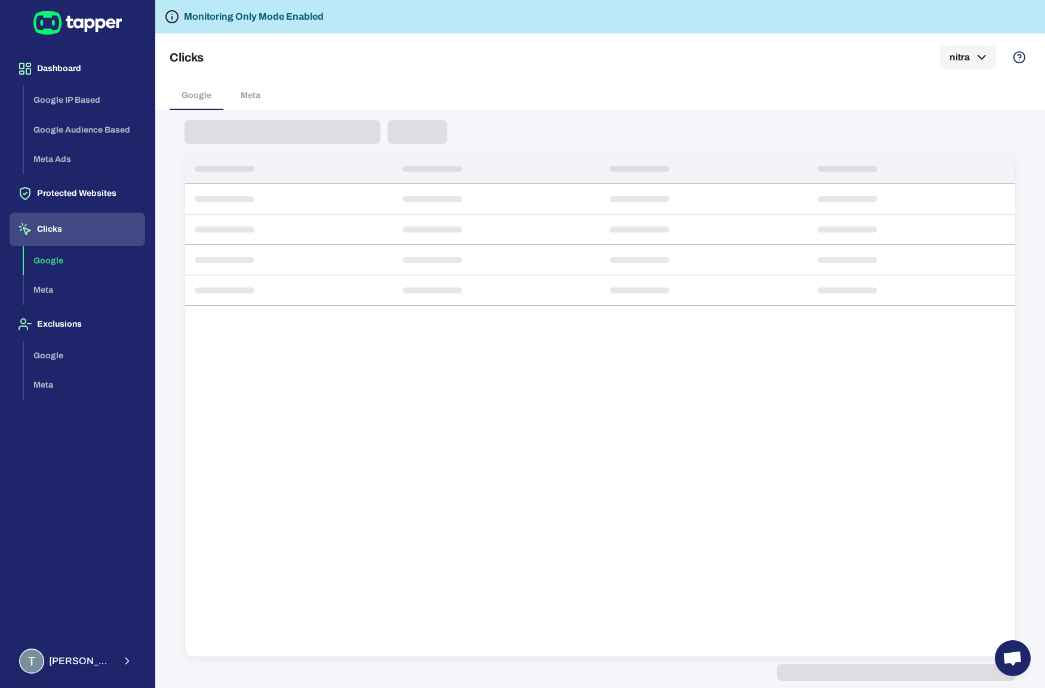
click at [107, 228] on button "Clicks" at bounding box center [78, 229] width 136 height 33
